Goal: Task Accomplishment & Management: Manage account settings

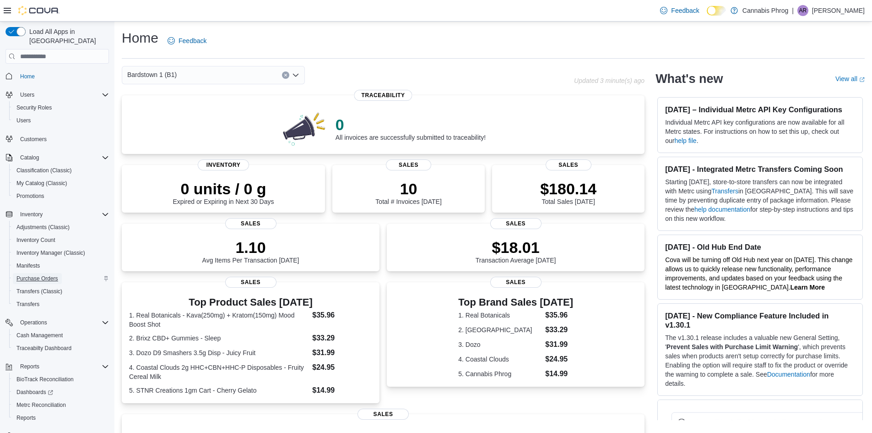
click at [48, 273] on span "Purchase Orders" at bounding box center [37, 278] width 42 height 11
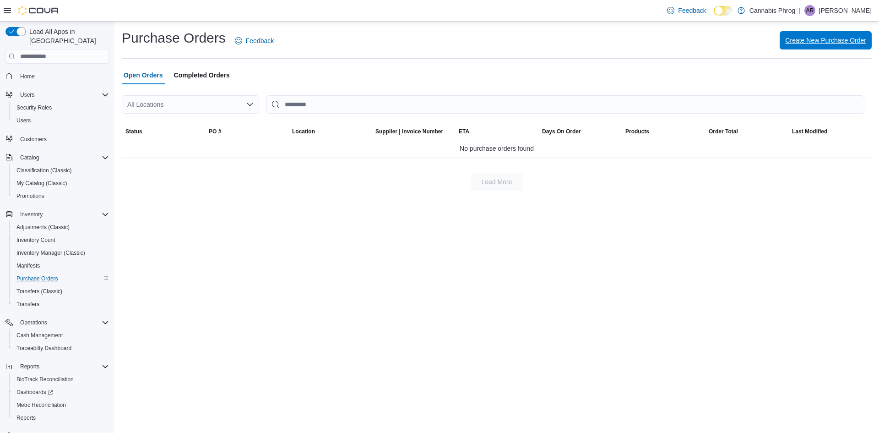
click at [817, 42] on span "Create New Purchase Order" at bounding box center [825, 40] width 81 height 9
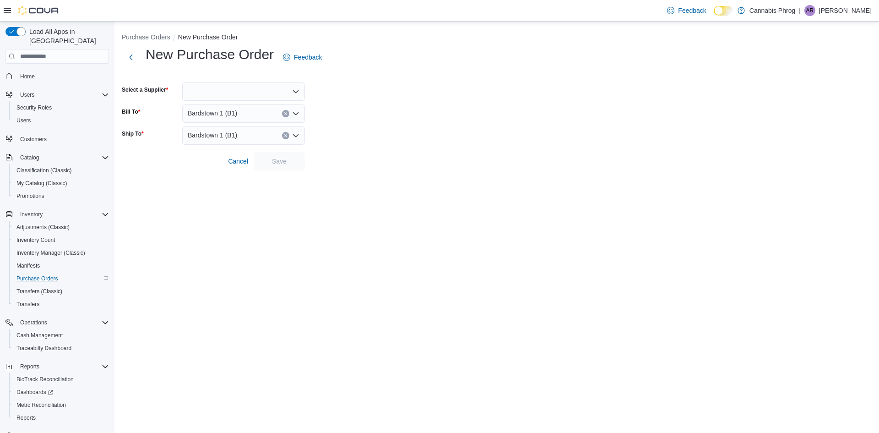
click at [296, 92] on icon "Open list of options" at bounding box center [295, 91] width 5 height 3
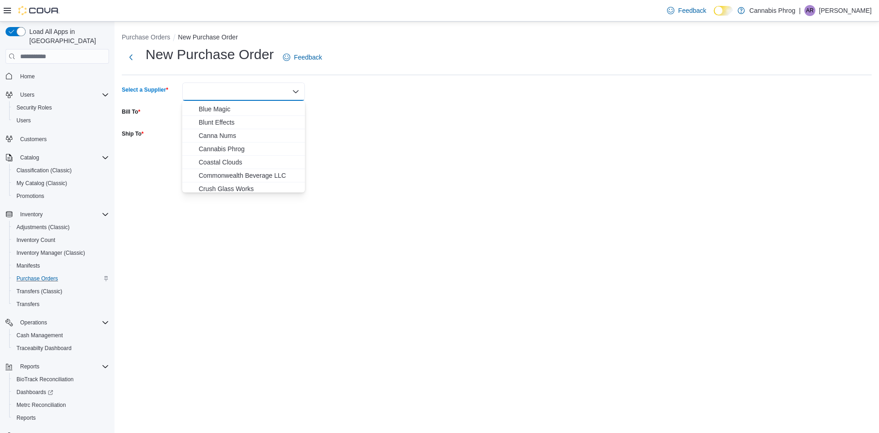
scroll to position [92, 0]
click at [222, 122] on span "Cannabis Phrog" at bounding box center [249, 121] width 101 height 9
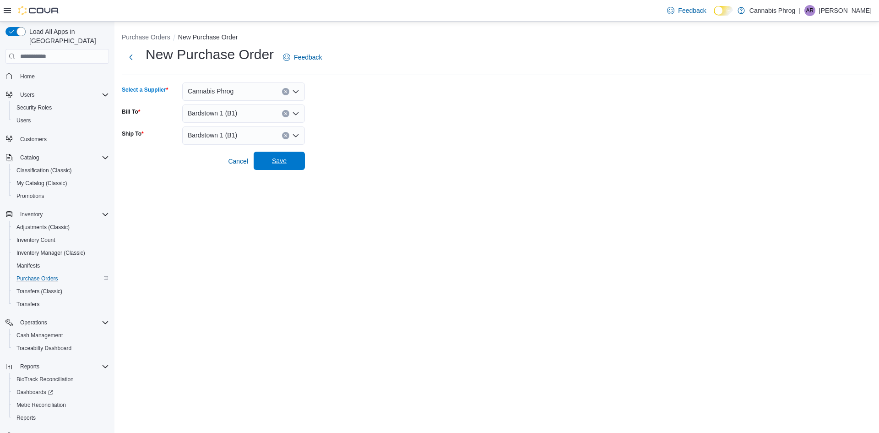
click at [285, 162] on span "Save" at bounding box center [279, 160] width 15 height 9
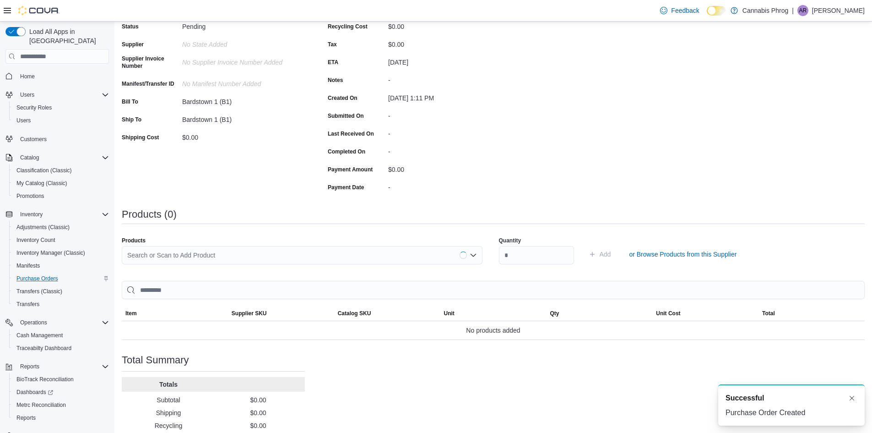
scroll to position [92, 0]
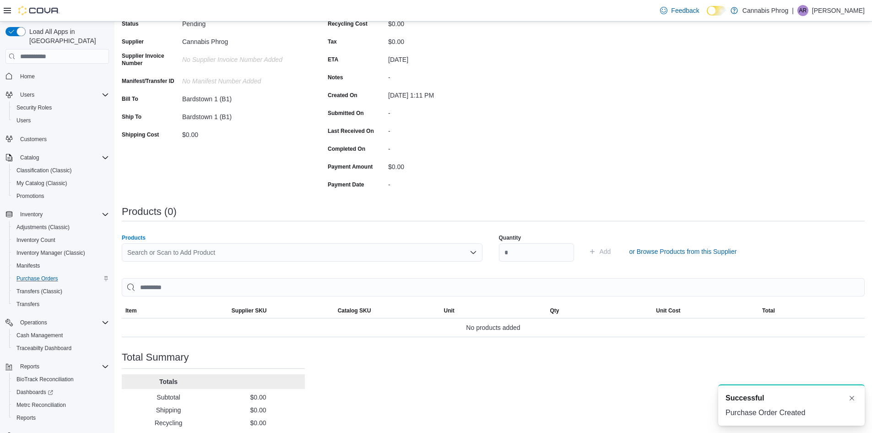
click at [218, 257] on div "Search or Scan to Add Product" at bounding box center [302, 252] width 361 height 18
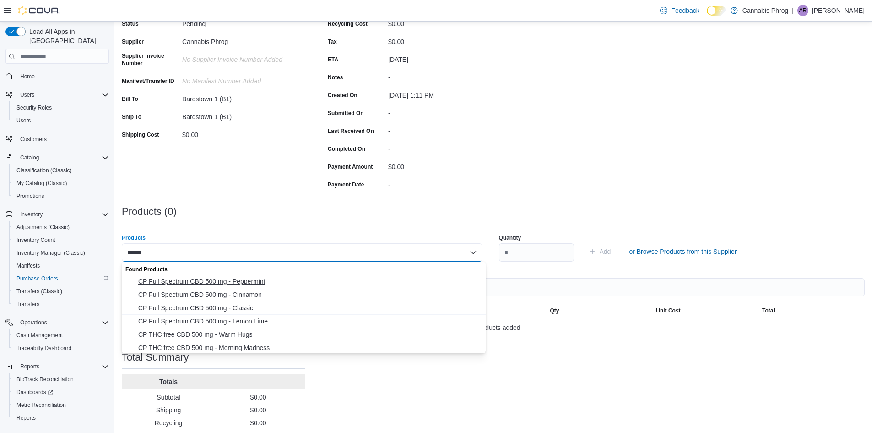
type input "******"
click at [214, 281] on span "CP Full Spectrum CBD 500 mg - Peppermint" at bounding box center [309, 280] width 342 height 9
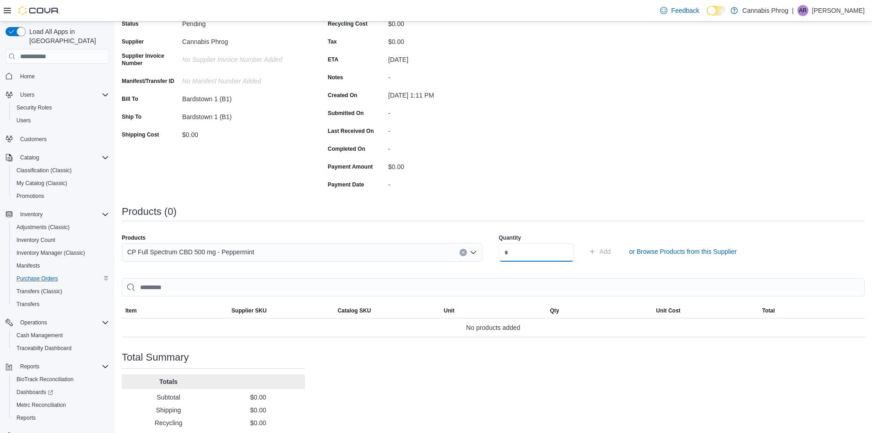
click at [534, 255] on input "number" at bounding box center [536, 252] width 75 height 18
type input "**"
click at [611, 252] on span "Add" at bounding box center [605, 251] width 11 height 9
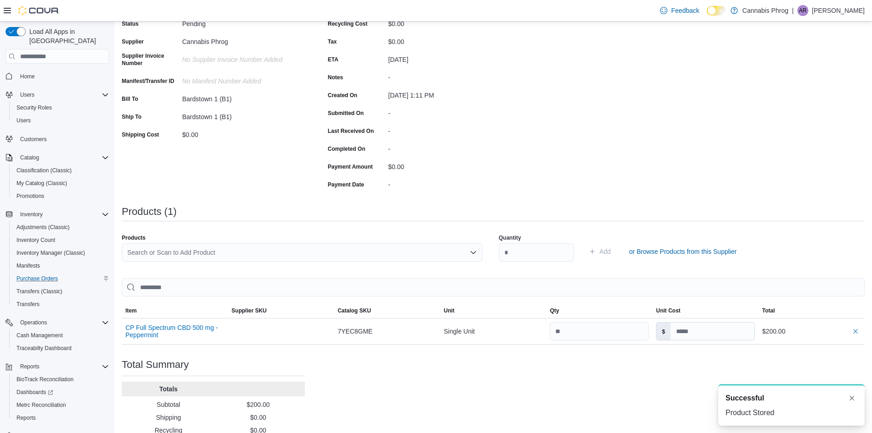
scroll to position [0, 0]
click at [235, 255] on div "Search or Scan to Add Product" at bounding box center [302, 252] width 361 height 18
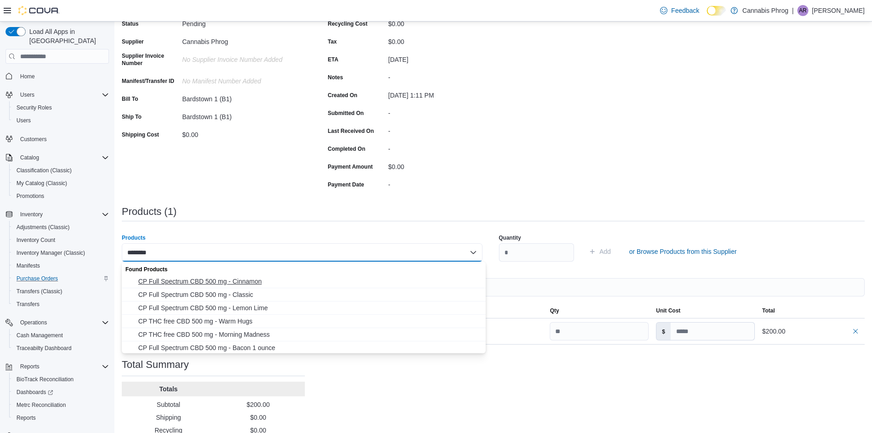
type input "********"
click at [201, 281] on span "CP Full Spectrum CBD 500 mg - Cinnamon" at bounding box center [309, 280] width 342 height 9
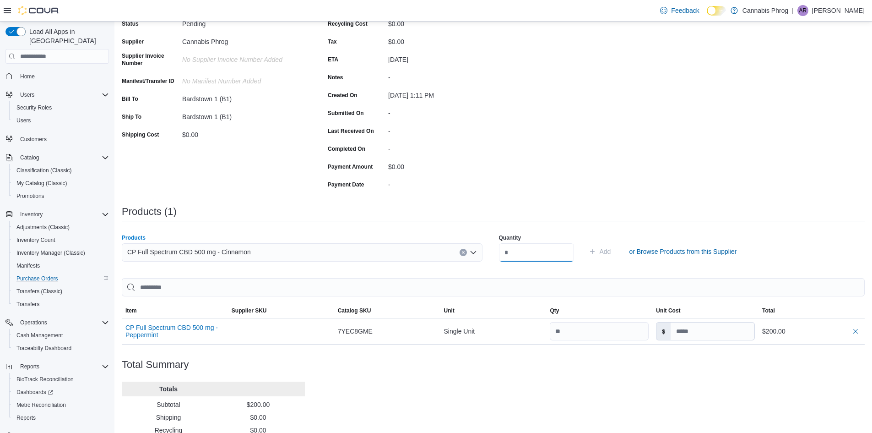
click at [530, 256] on input "number" at bounding box center [536, 252] width 75 height 18
type input "*"
click at [611, 253] on span "Add" at bounding box center [605, 251] width 11 height 9
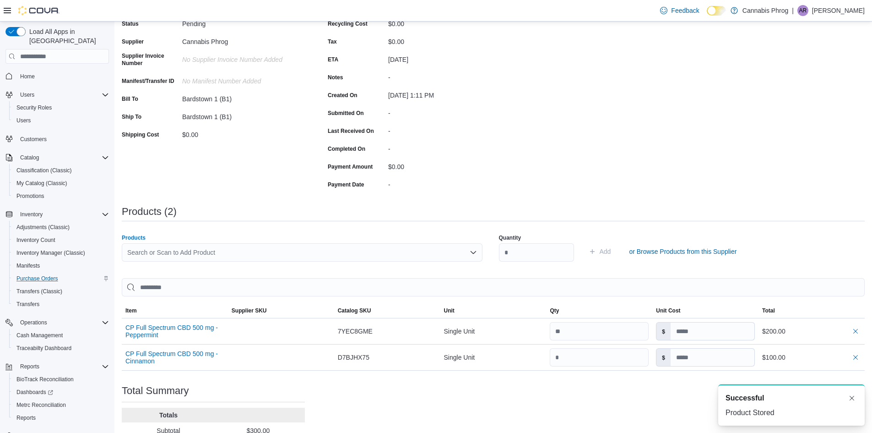
click at [252, 252] on div "Search or Scan to Add Product" at bounding box center [302, 252] width 361 height 18
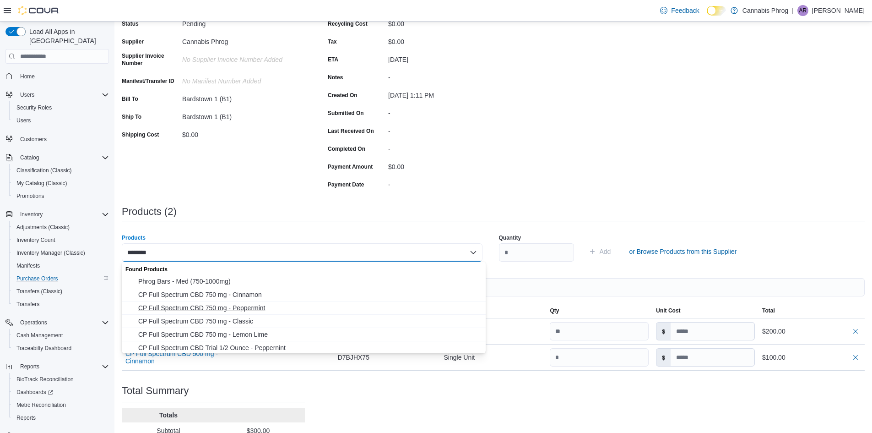
type input "********"
click at [228, 309] on span "CP Full Spectrum CBD 750 mg - Peppermint" at bounding box center [309, 307] width 342 height 9
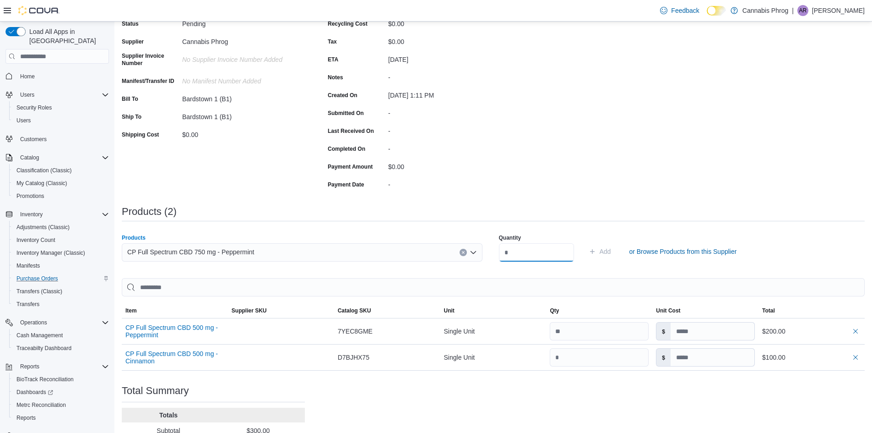
click at [515, 249] on input "number" at bounding box center [536, 252] width 75 height 18
type input "**"
click at [611, 250] on span "Add" at bounding box center [605, 251] width 11 height 9
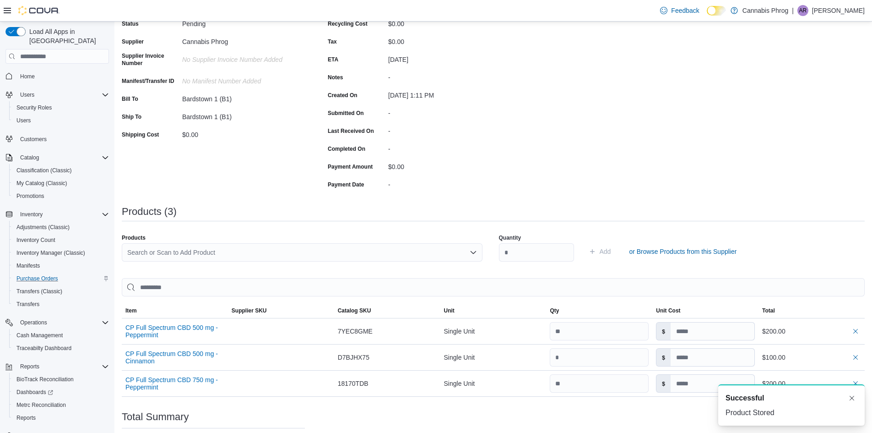
click at [224, 250] on div "Search or Scan to Add Product" at bounding box center [302, 252] width 361 height 18
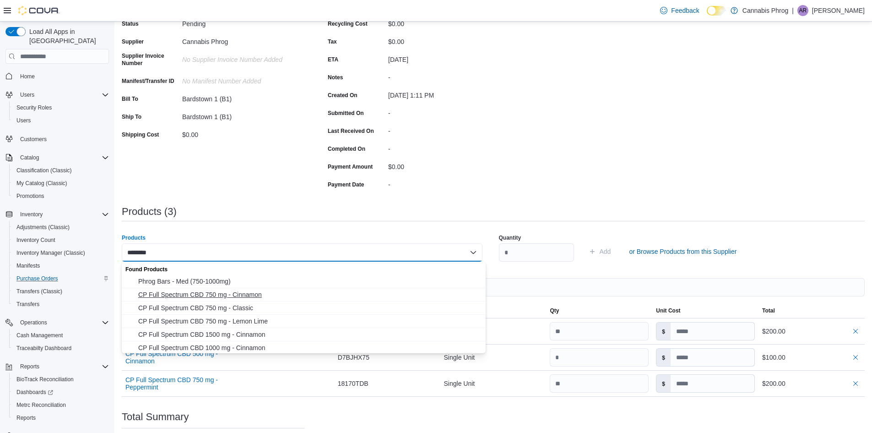
type input "********"
click at [197, 297] on span "CP Full Spectrum CBD 750 mg - Cinnamon" at bounding box center [309, 294] width 342 height 9
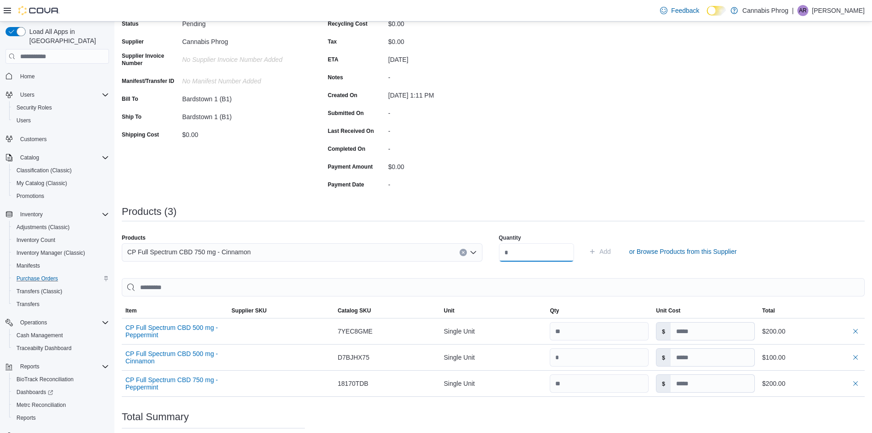
click at [524, 251] on input "number" at bounding box center [536, 252] width 75 height 18
type input "*"
click at [611, 250] on span "Add" at bounding box center [605, 251] width 11 height 9
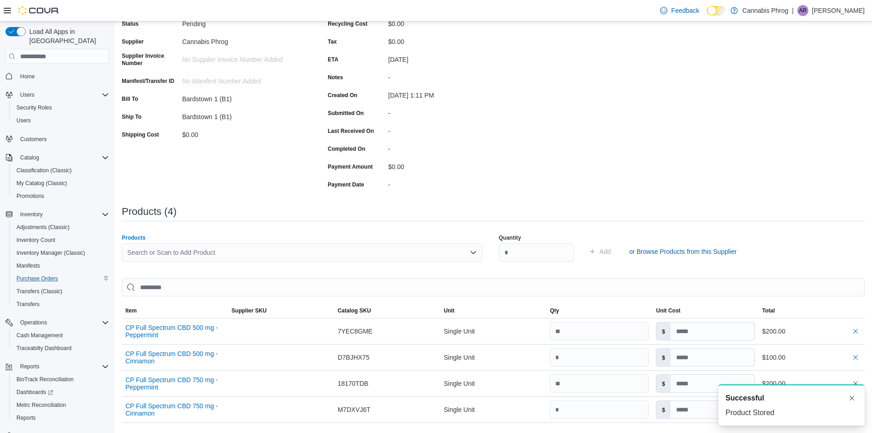
click at [317, 255] on div "Search or Scan to Add Product" at bounding box center [302, 252] width 361 height 18
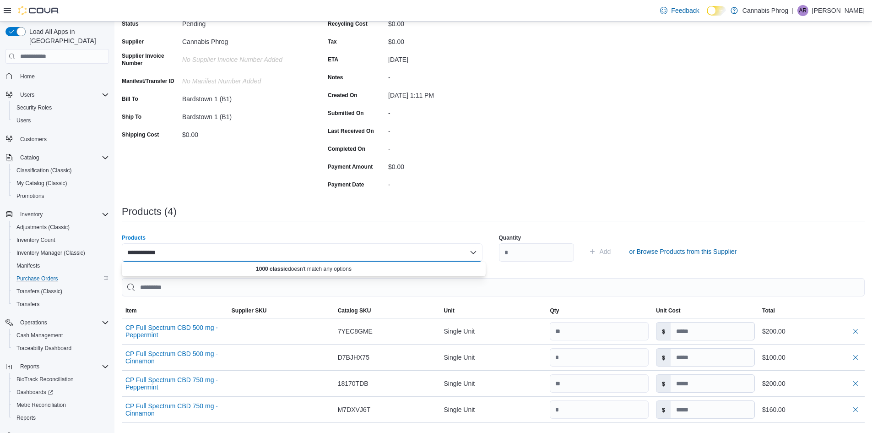
click at [145, 250] on input "**********" at bounding box center [145, 252] width 37 height 11
click at [141, 251] on input "*******" at bounding box center [137, 252] width 21 height 11
click at [398, 255] on div "****** Combo box. Selected. clasic. Selected. Combo box input. Search or Scan t…" at bounding box center [302, 252] width 361 height 18
type input "*"
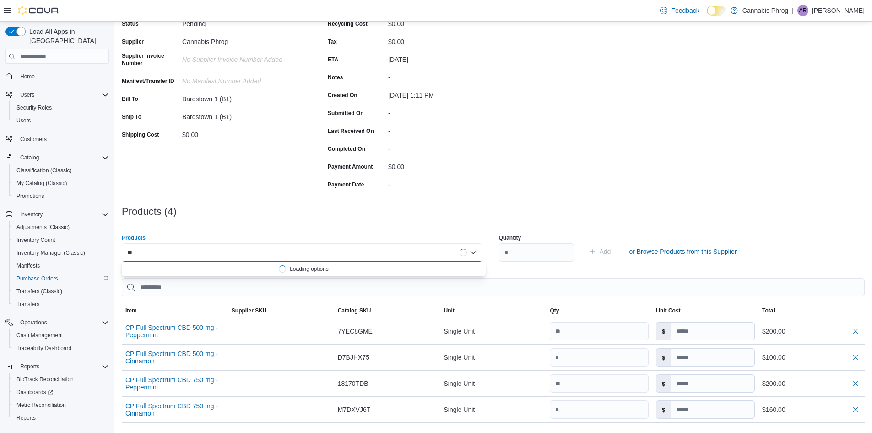
type input "*"
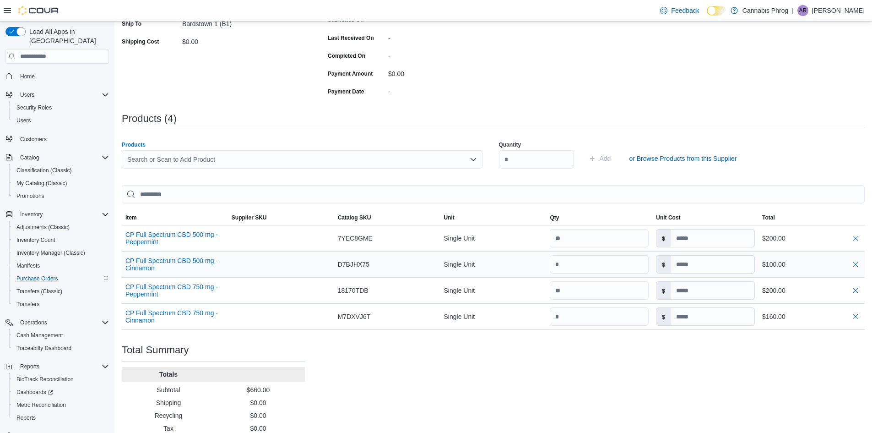
scroll to position [212, 0]
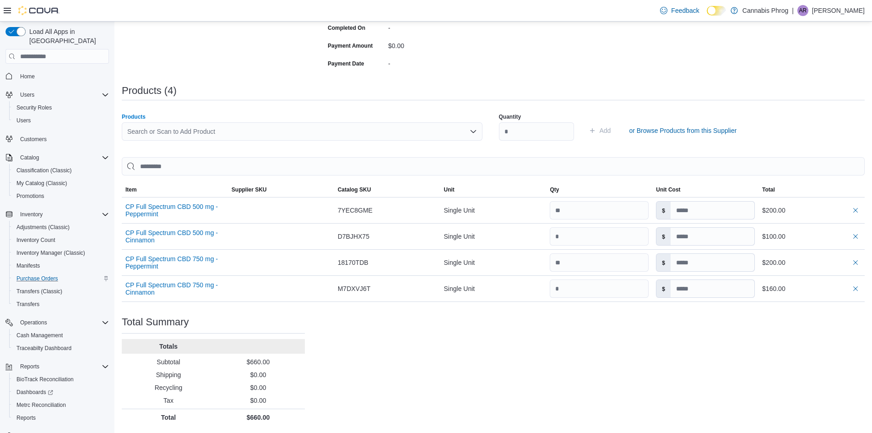
click at [475, 132] on icon "Open list of options" at bounding box center [473, 131] width 7 height 7
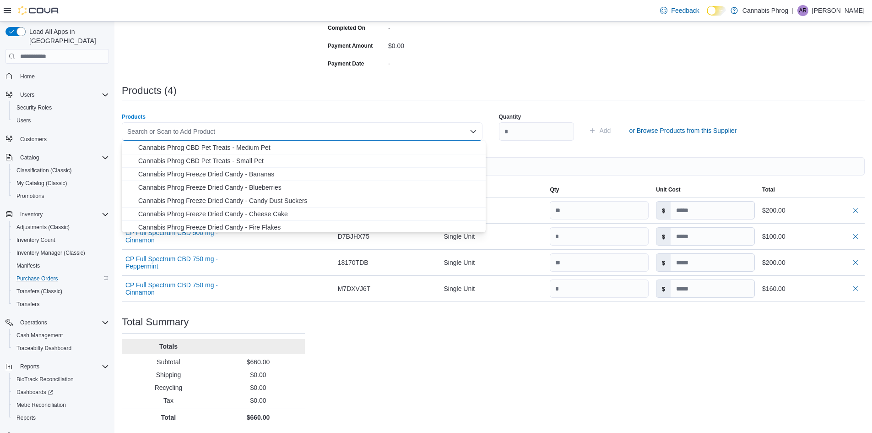
scroll to position [187, 0]
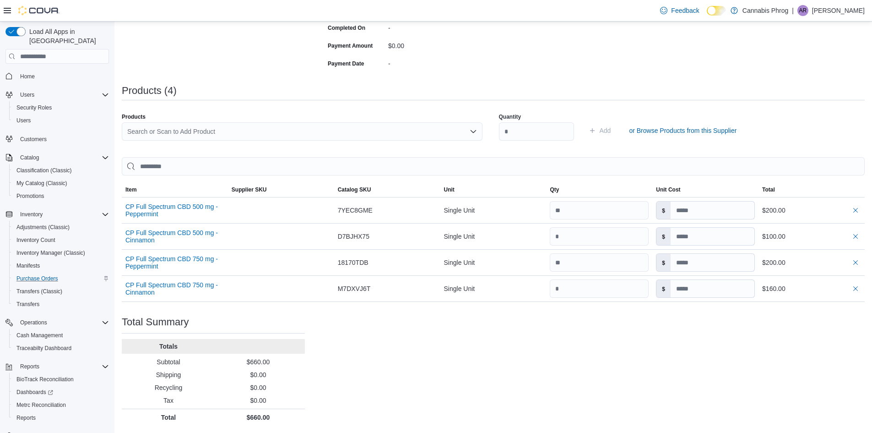
click at [467, 374] on div "Purchase Order: PODR21-254 Feedback Purchase Order Details Edit Status Pending …" at bounding box center [493, 147] width 743 height 555
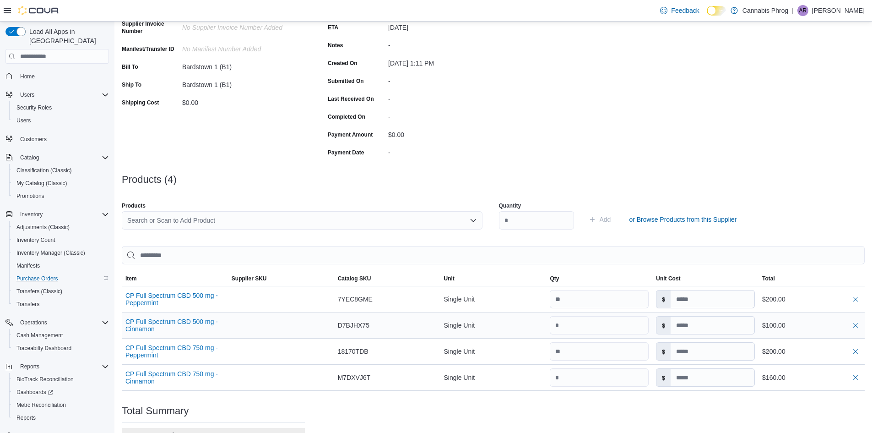
scroll to position [121, 0]
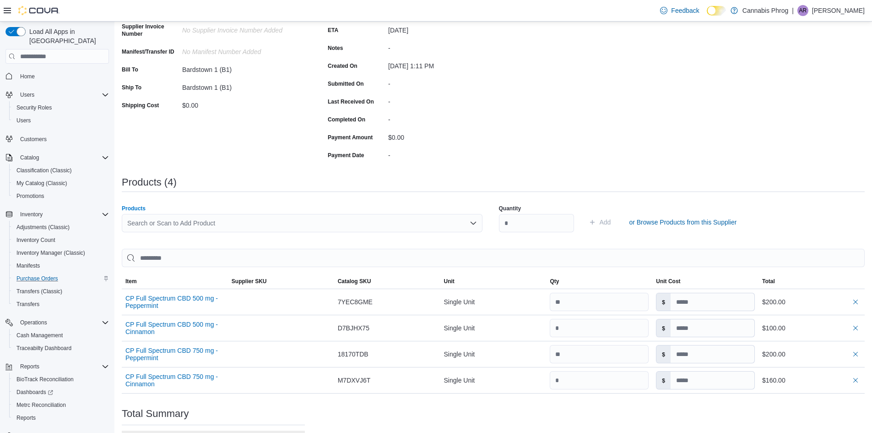
click at [304, 224] on div "Search or Scan to Add Product" at bounding box center [302, 223] width 361 height 18
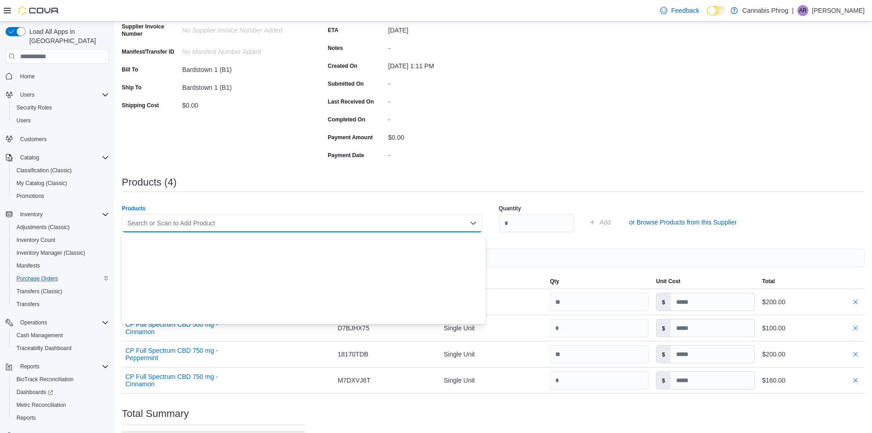
scroll to position [0, 0]
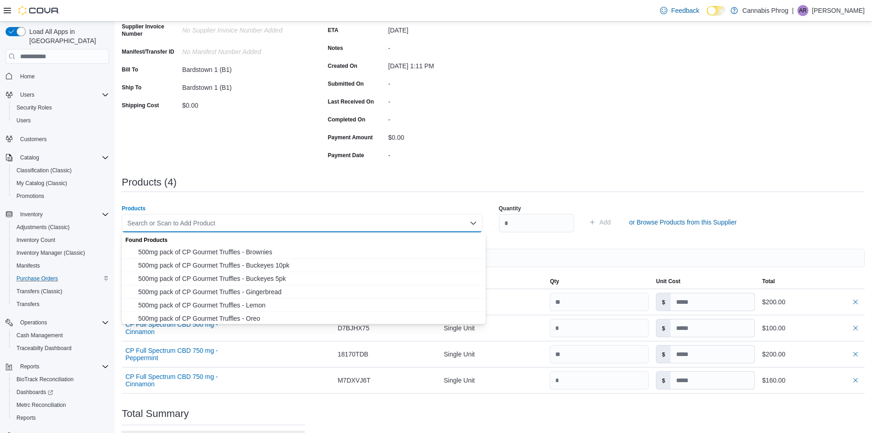
click at [233, 217] on div "Search or Scan to Add Product" at bounding box center [302, 223] width 361 height 18
type input "*"
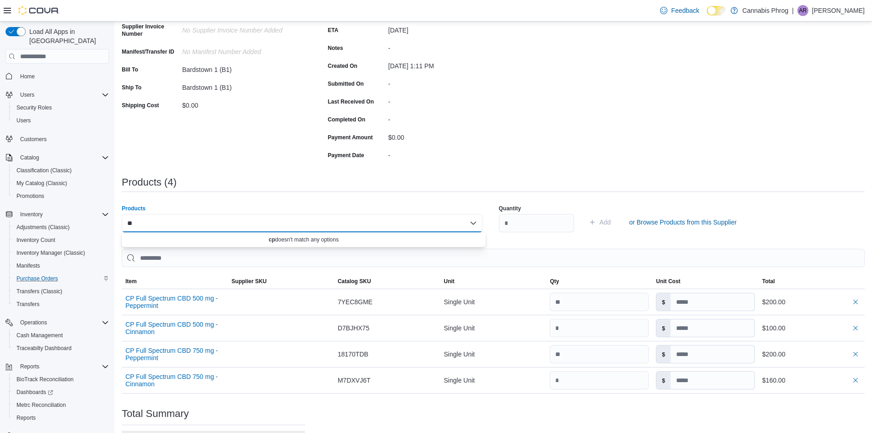
type input "*"
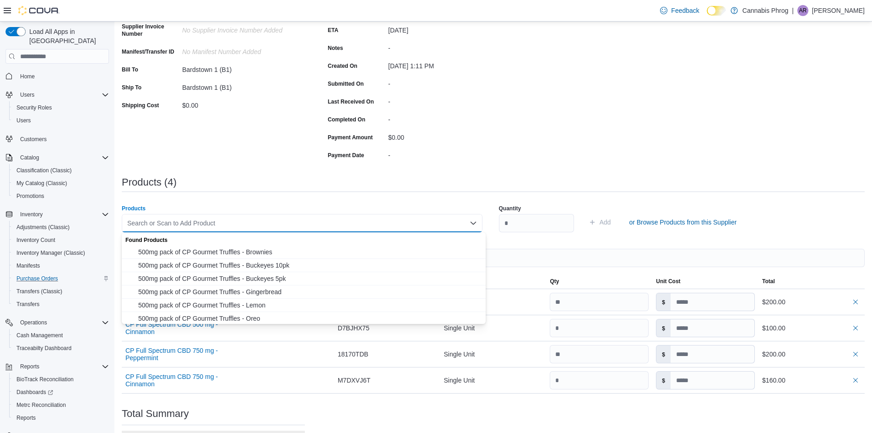
click at [250, 207] on div "Products" at bounding box center [302, 208] width 361 height 7
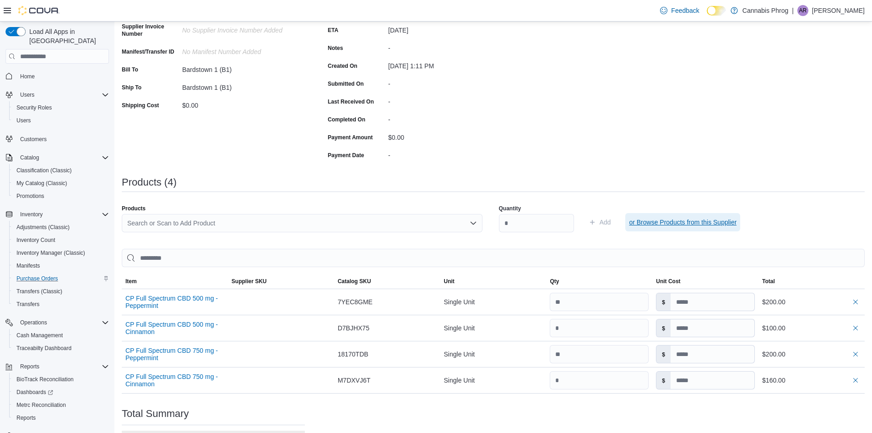
click at [703, 223] on span "or Browse Products from this Supplier" at bounding box center [683, 221] width 108 height 9
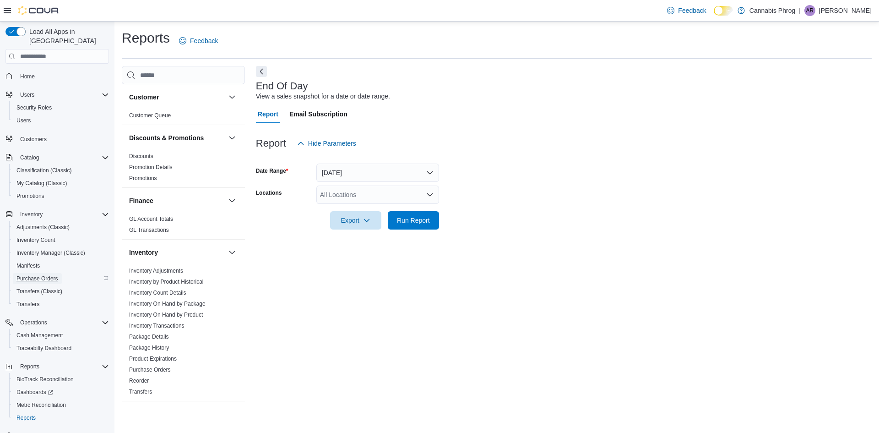
click at [27, 275] on span "Purchase Orders" at bounding box center [37, 278] width 42 height 7
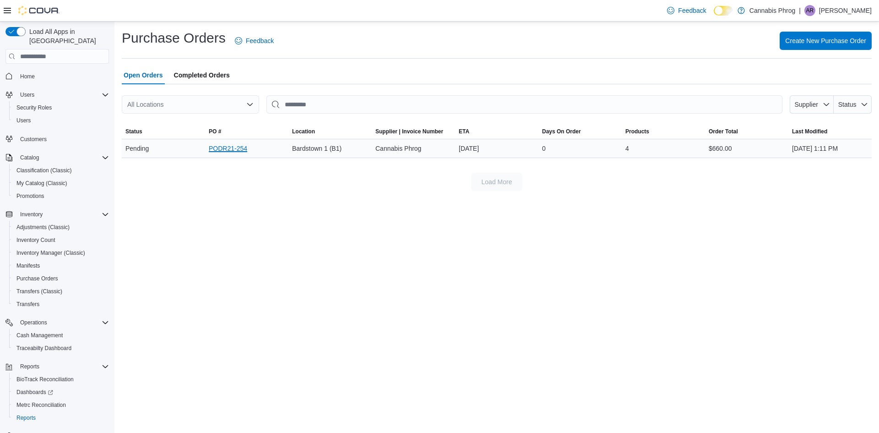
click at [222, 146] on link "PODR21-254" at bounding box center [228, 148] width 38 height 11
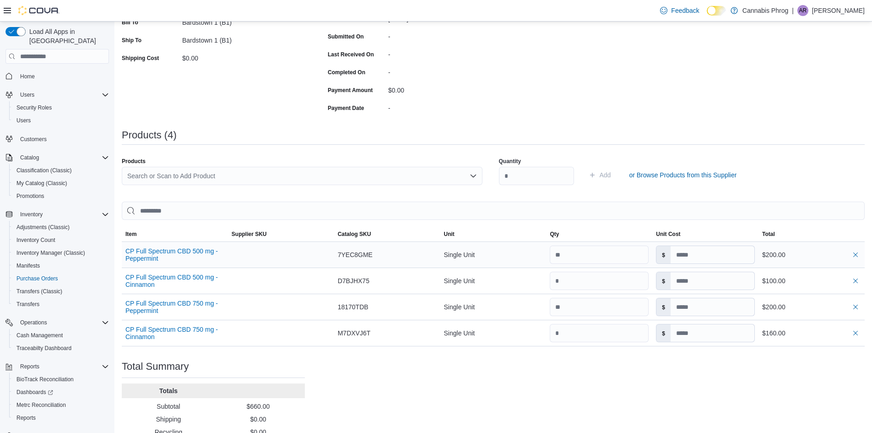
scroll to position [167, 0]
click at [198, 179] on div "Search or Scan to Add Product" at bounding box center [302, 177] width 361 height 18
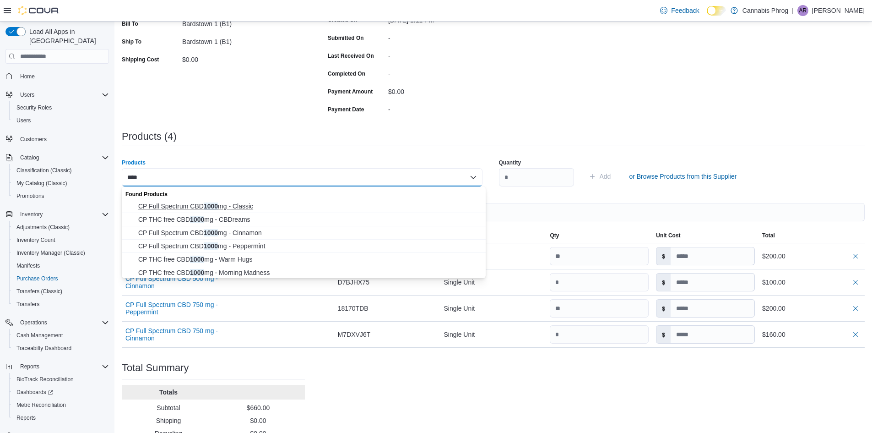
type input "****"
click at [202, 207] on span "CP Full Spectrum CBD 1000 mg - Classic" at bounding box center [309, 205] width 342 height 9
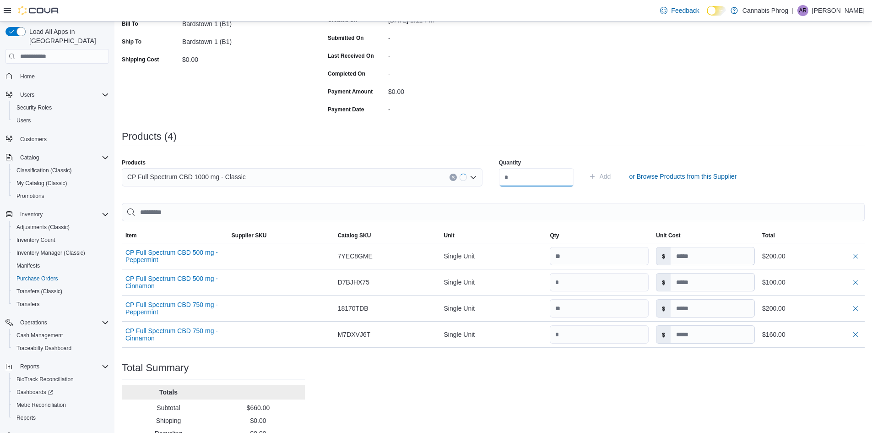
click at [532, 172] on input "number" at bounding box center [536, 177] width 75 height 18
type input "*"
click at [611, 173] on span "Add" at bounding box center [605, 176] width 11 height 9
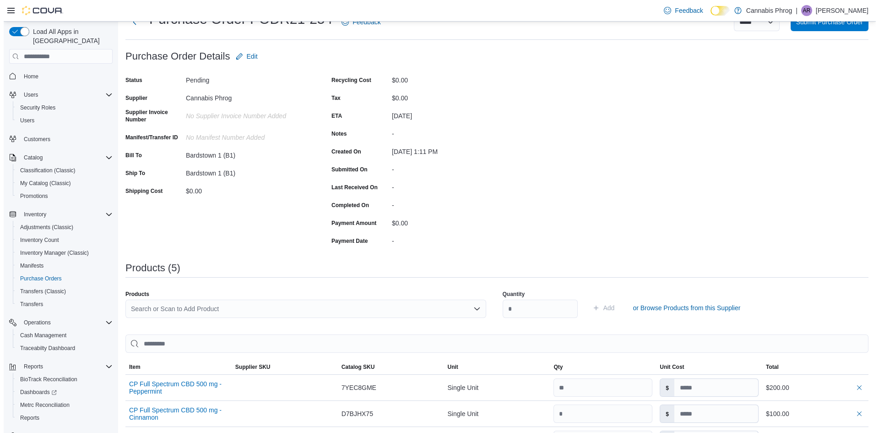
scroll to position [0, 0]
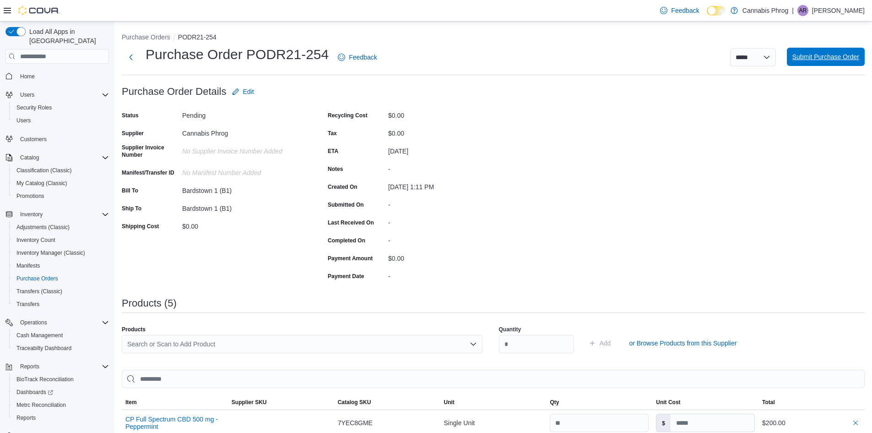
click at [836, 52] on span "Submit Purchase Order" at bounding box center [825, 57] width 67 height 18
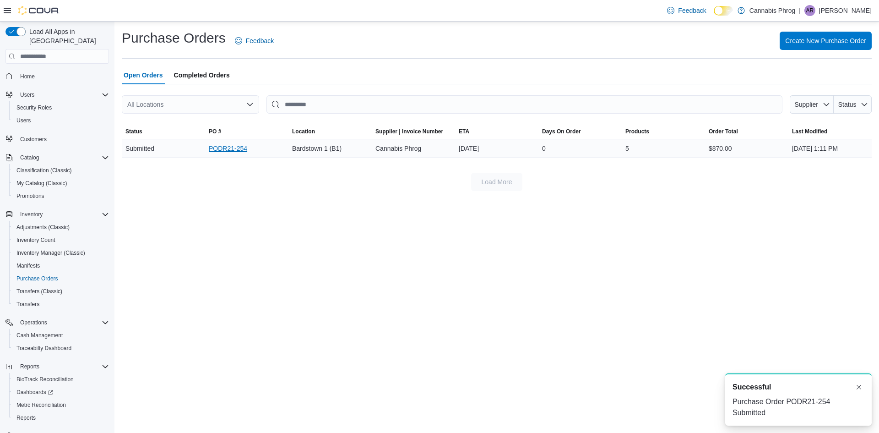
click at [216, 150] on link "PODR21-254" at bounding box center [228, 148] width 38 height 11
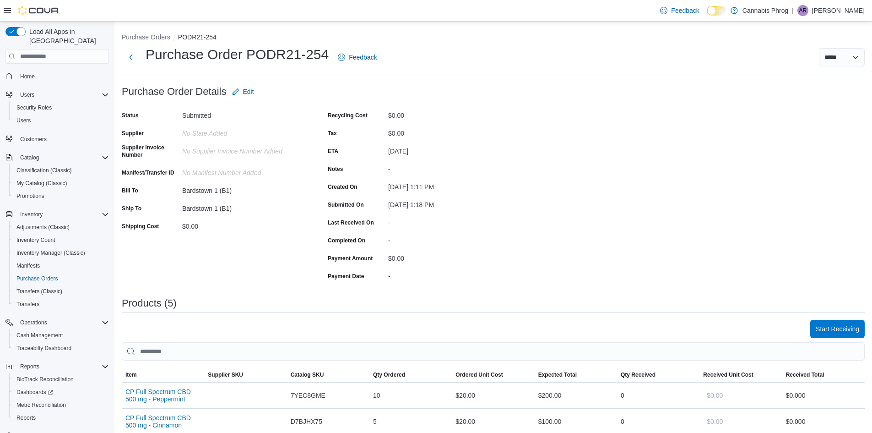
click at [851, 333] on span "Start Receiving" at bounding box center [837, 328] width 43 height 9
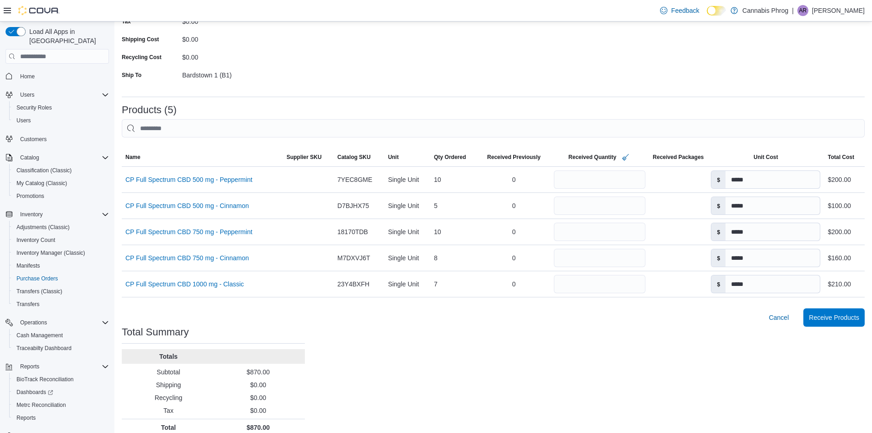
scroll to position [140, 0]
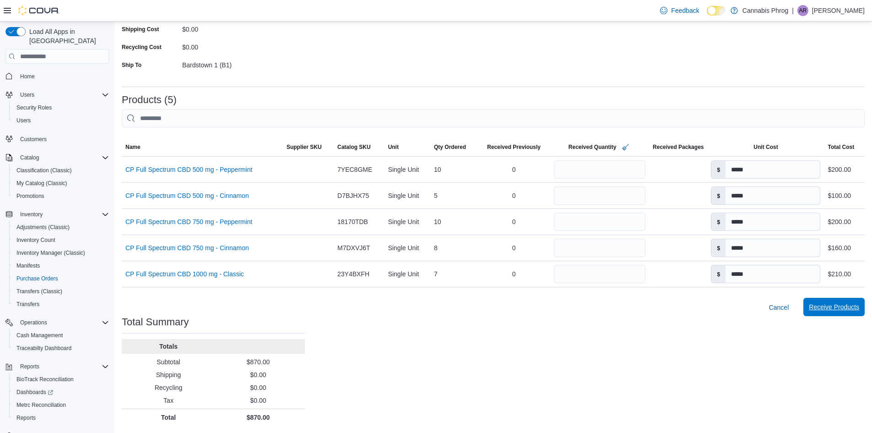
click at [849, 307] on span "Receive Products" at bounding box center [834, 306] width 50 height 9
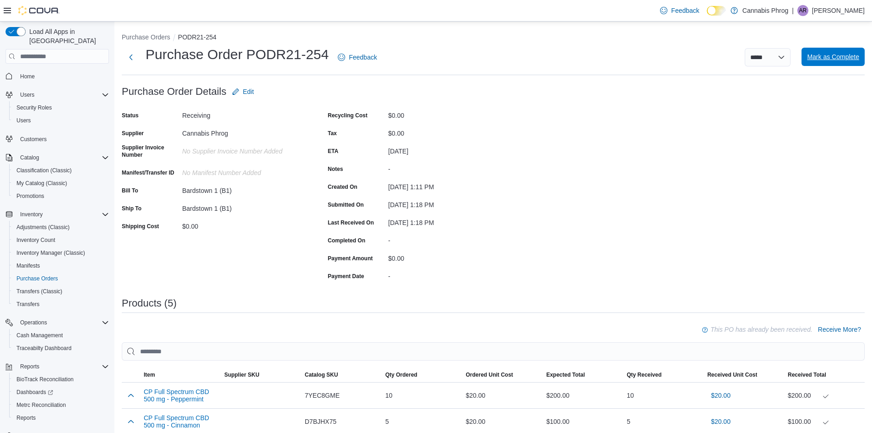
click at [833, 57] on span "Mark as Complete" at bounding box center [833, 56] width 52 height 9
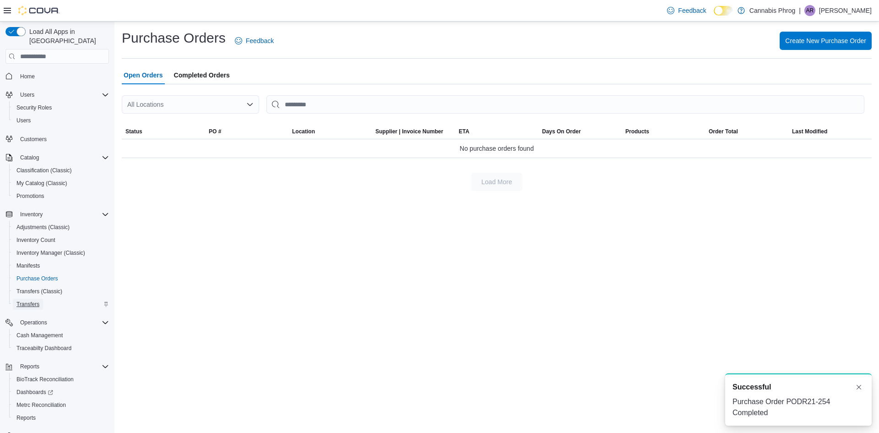
click at [26, 300] on span "Transfers" at bounding box center [27, 303] width 23 height 7
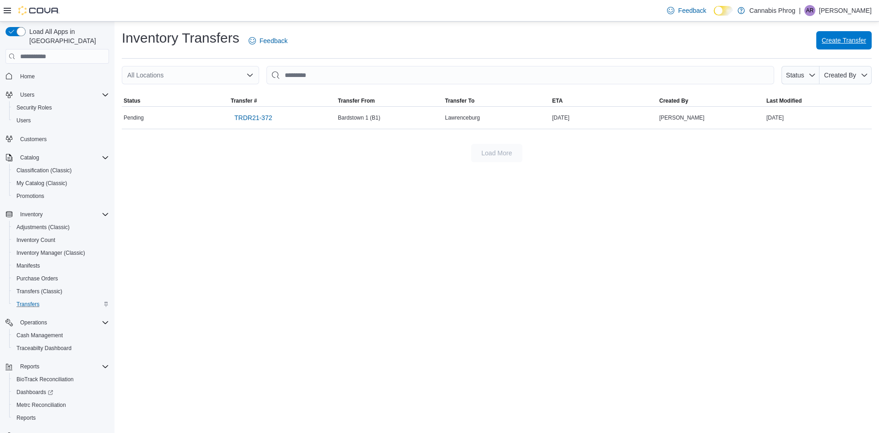
click at [837, 38] on span "Create Transfer" at bounding box center [844, 40] width 44 height 9
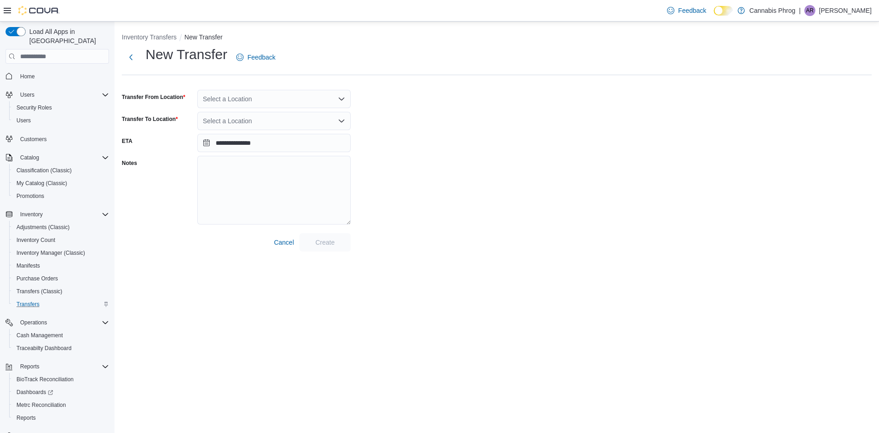
click at [276, 96] on div "Select a Location" at bounding box center [273, 99] width 153 height 18
click at [250, 130] on span "Bardstown 1 (B1)" at bounding box center [252, 127] width 49 height 9
click at [259, 119] on div "Select a Location" at bounding box center [273, 121] width 153 height 18
click at [249, 163] on span "Lawrenceburg" at bounding box center [248, 162] width 41 height 9
click at [325, 241] on span "Create" at bounding box center [324, 241] width 19 height 9
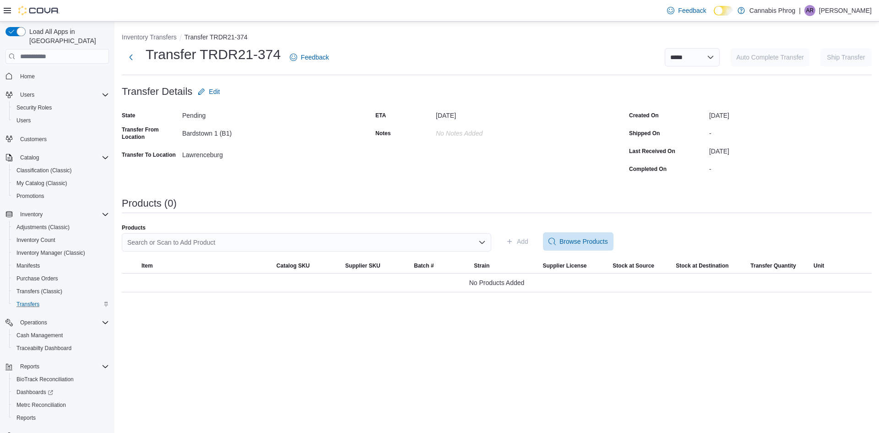
click at [350, 241] on div "Search or Scan to Add Product" at bounding box center [306, 242] width 369 height 18
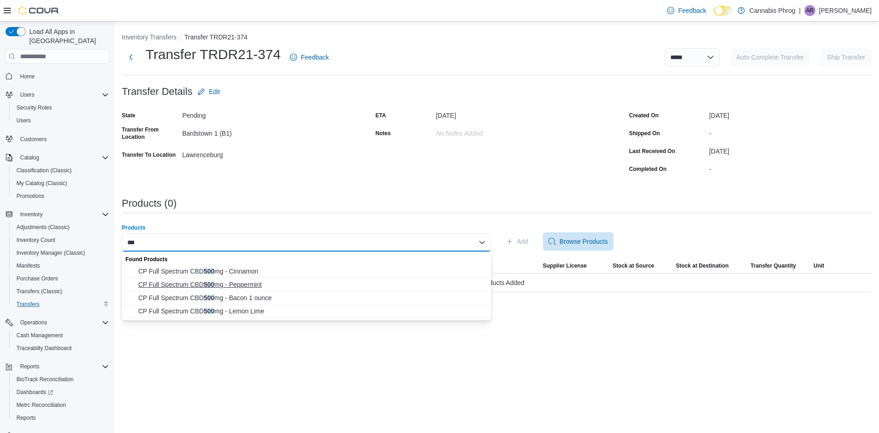
type input "***"
click at [240, 282] on span "CP Full Spectrum CBD 500 mg - Peppermint" at bounding box center [311, 284] width 347 height 9
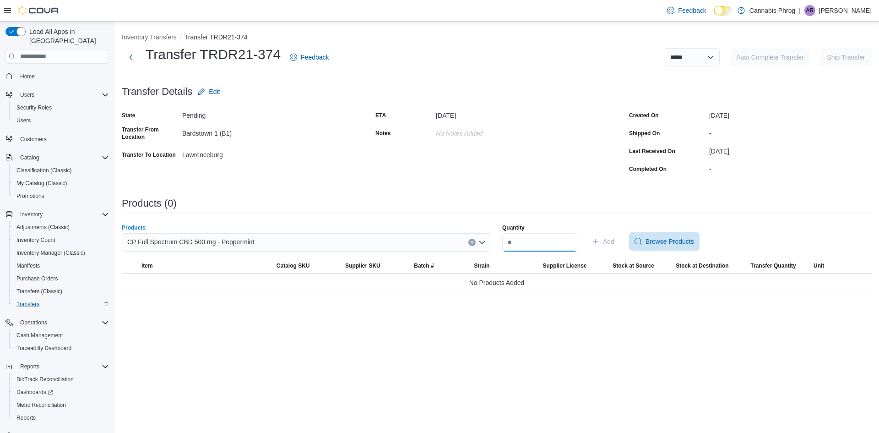
click at [542, 243] on input "Quantity" at bounding box center [539, 242] width 75 height 18
type input "*"
click at [614, 238] on span "Add" at bounding box center [608, 241] width 11 height 9
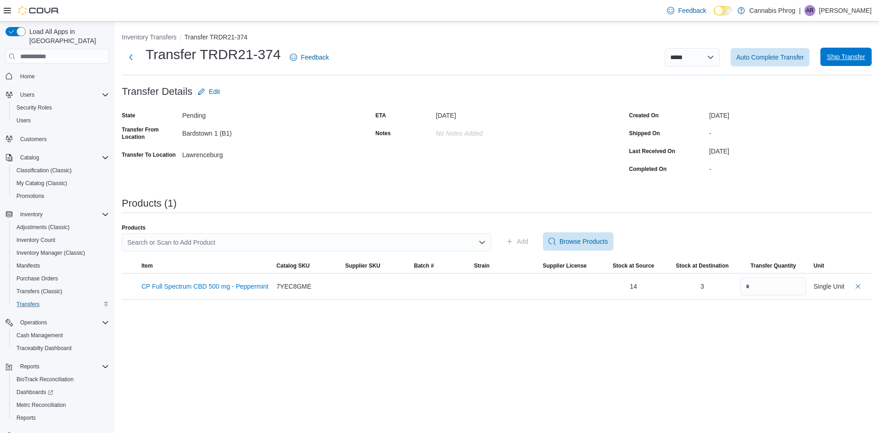
click at [840, 59] on span "Ship Transfer" at bounding box center [846, 56] width 38 height 9
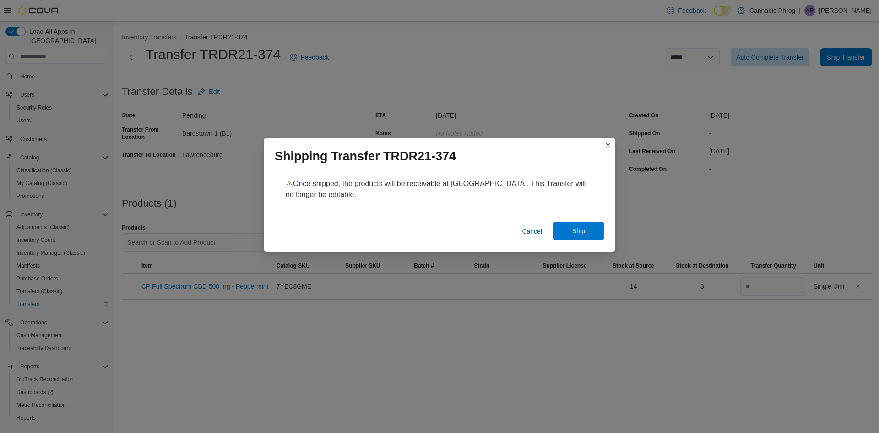
click at [575, 229] on span "Ship" at bounding box center [578, 230] width 13 height 9
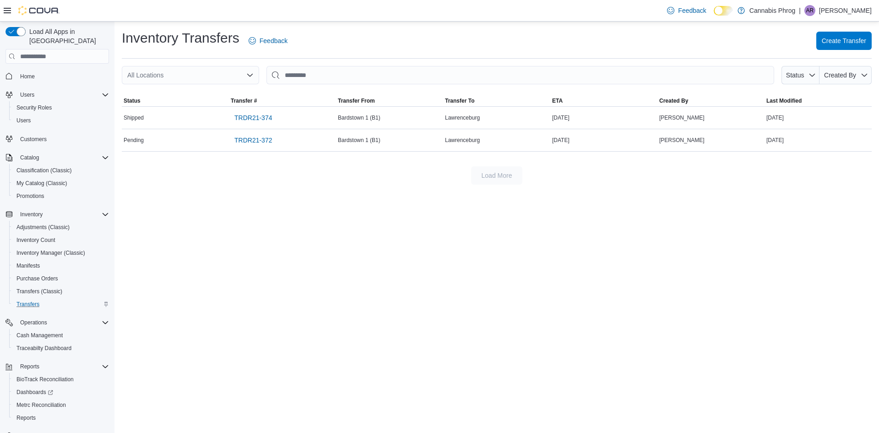
click at [819, 8] on p "[PERSON_NAME]" at bounding box center [845, 10] width 53 height 11
click at [811, 92] on span "Sign Out" at bounding box center [812, 89] width 25 height 9
